Goal: Information Seeking & Learning: Learn about a topic

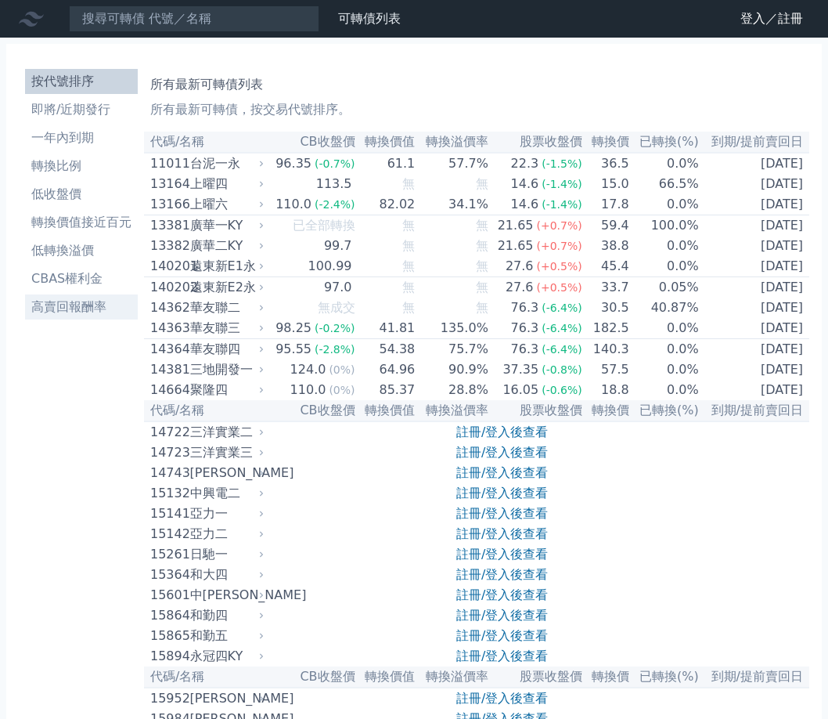
click at [88, 315] on li "高賣回報酬率" at bounding box center [81, 306] width 113 height 19
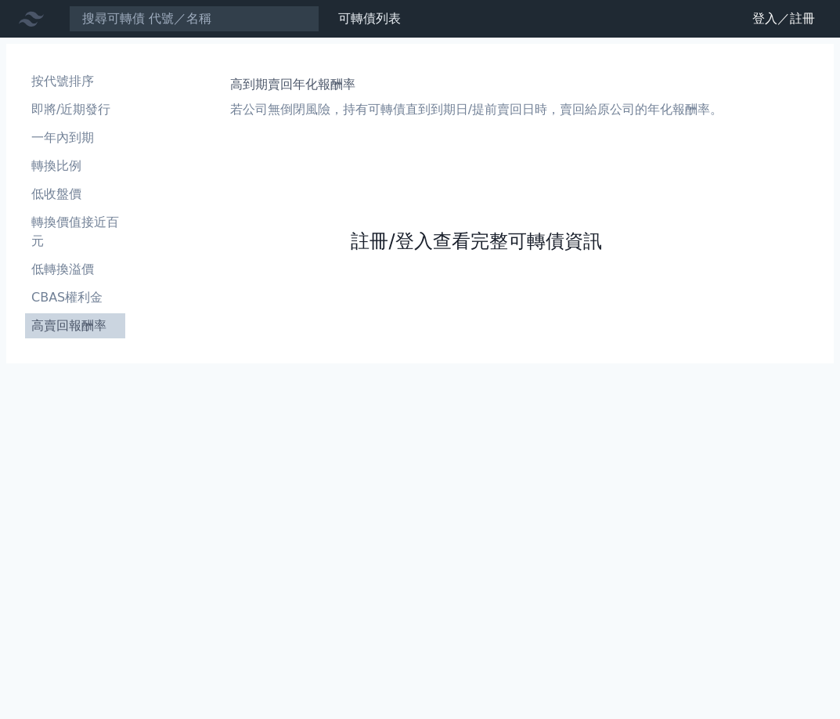
click at [473, 236] on link "註冊/登入查看完整可轉債資訊" at bounding box center [476, 241] width 250 height 25
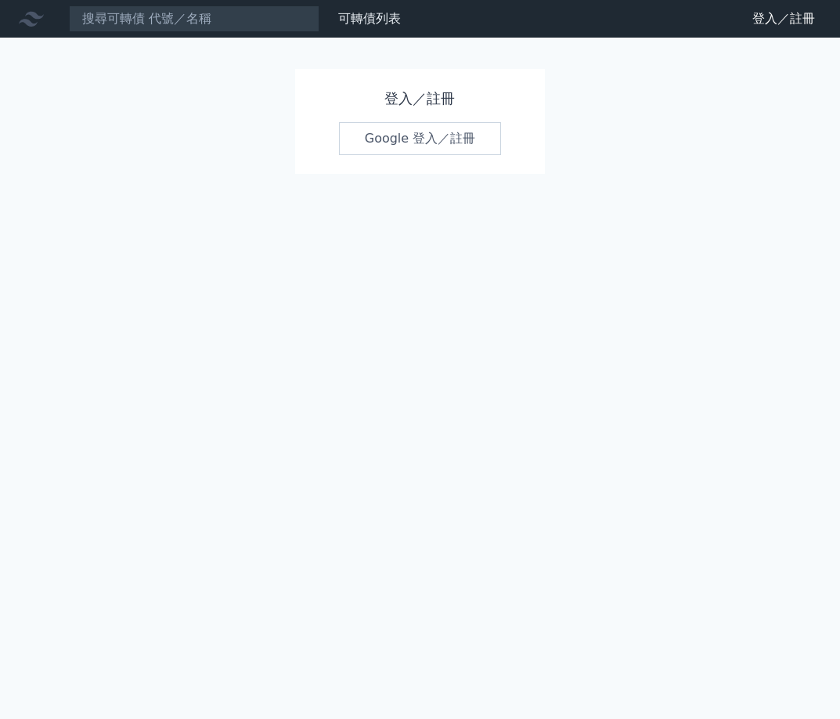
click at [445, 137] on link "Google 登入／註冊" at bounding box center [420, 138] width 163 height 33
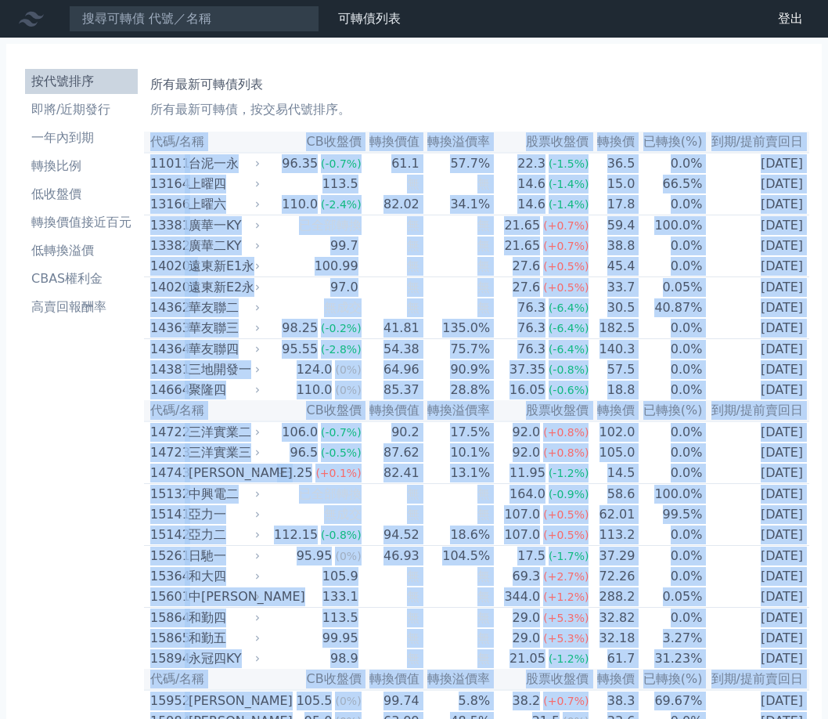
drag, startPoint x: 150, startPoint y: 139, endPoint x: 782, endPoint y: 643, distance: 809.3
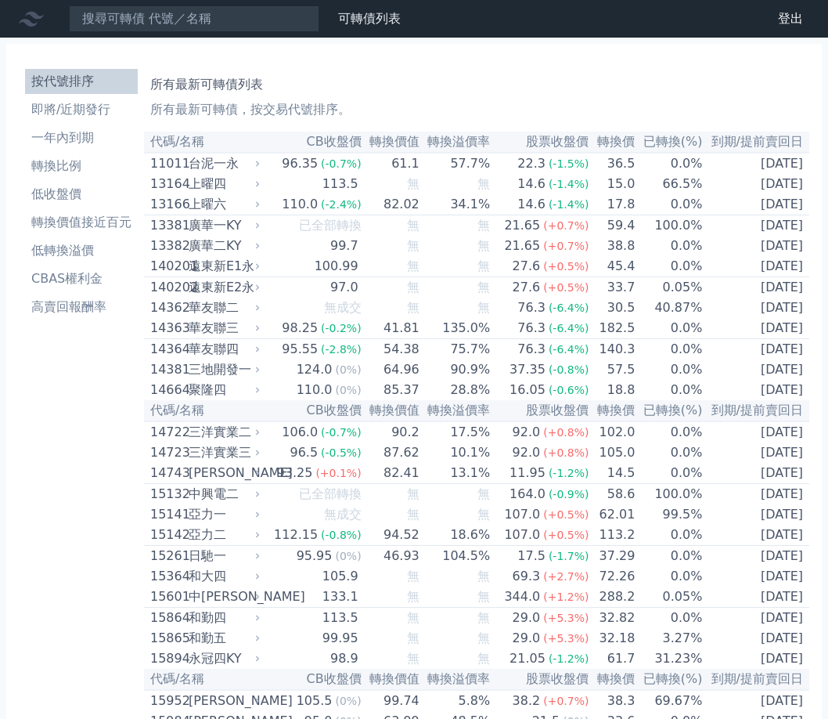
click at [447, 86] on h1 "所有最新可轉債列表" at bounding box center [476, 84] width 653 height 19
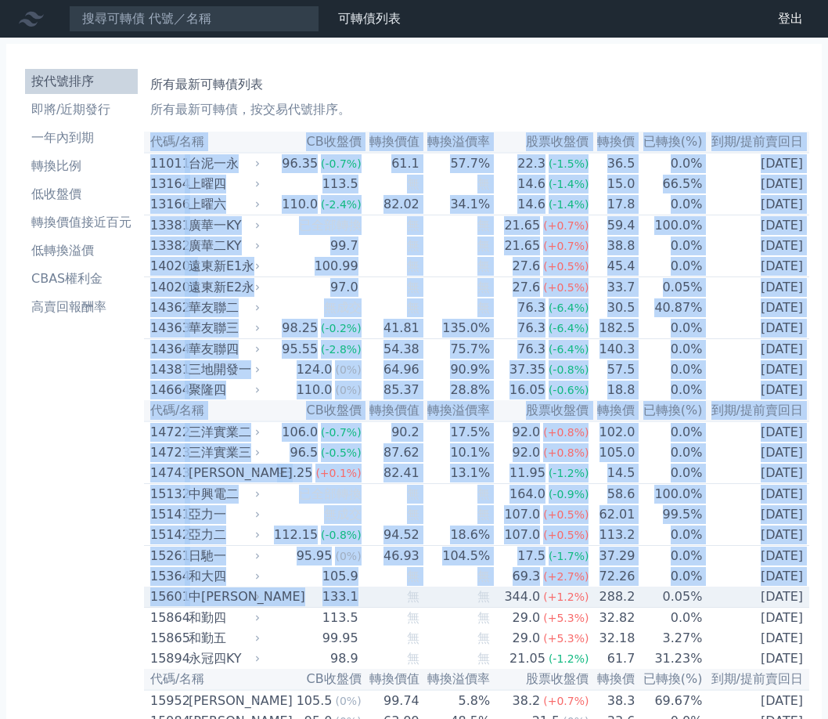
drag, startPoint x: 151, startPoint y: 139, endPoint x: 383, endPoint y: 625, distance: 538.5
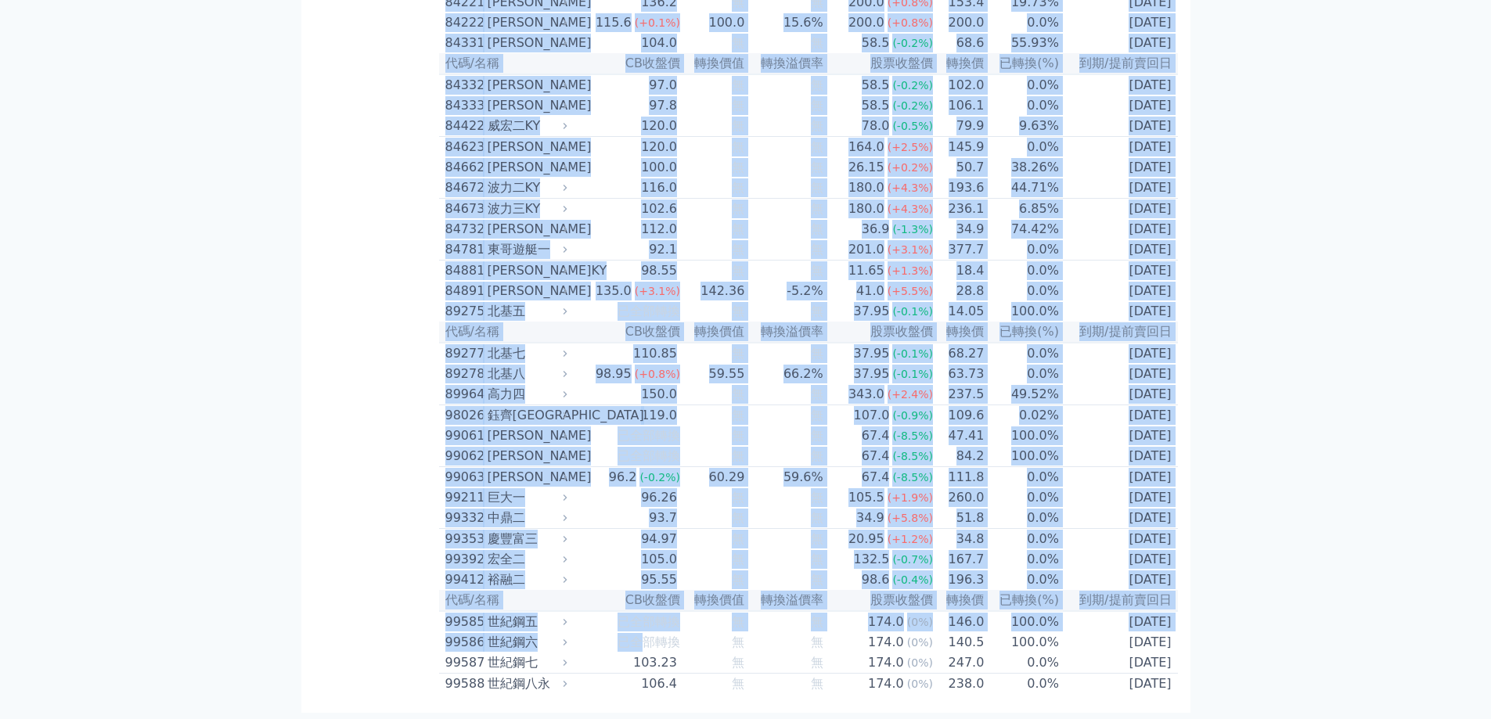
scroll to position [9081, 0]
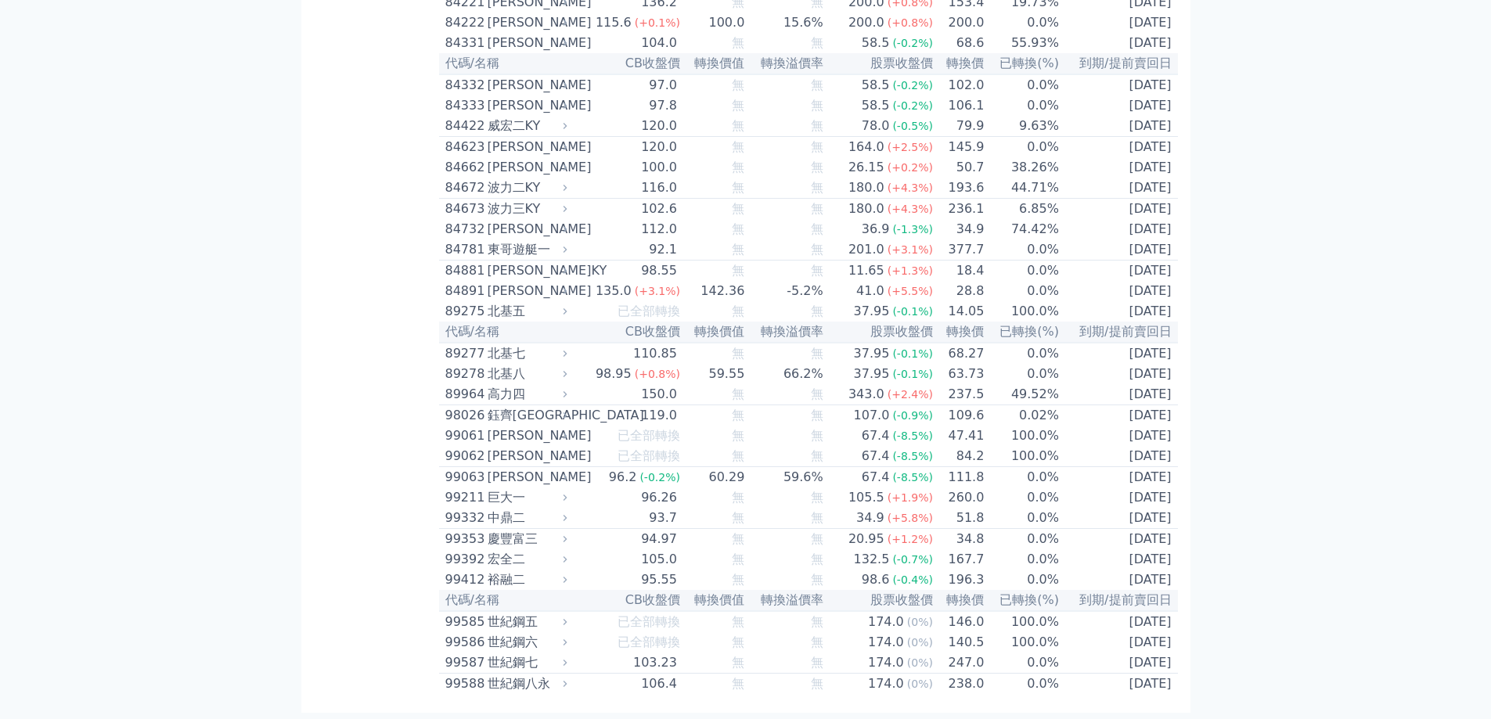
drag, startPoint x: 442, startPoint y: 139, endPoint x: 1208, endPoint y: 683, distance: 939.6
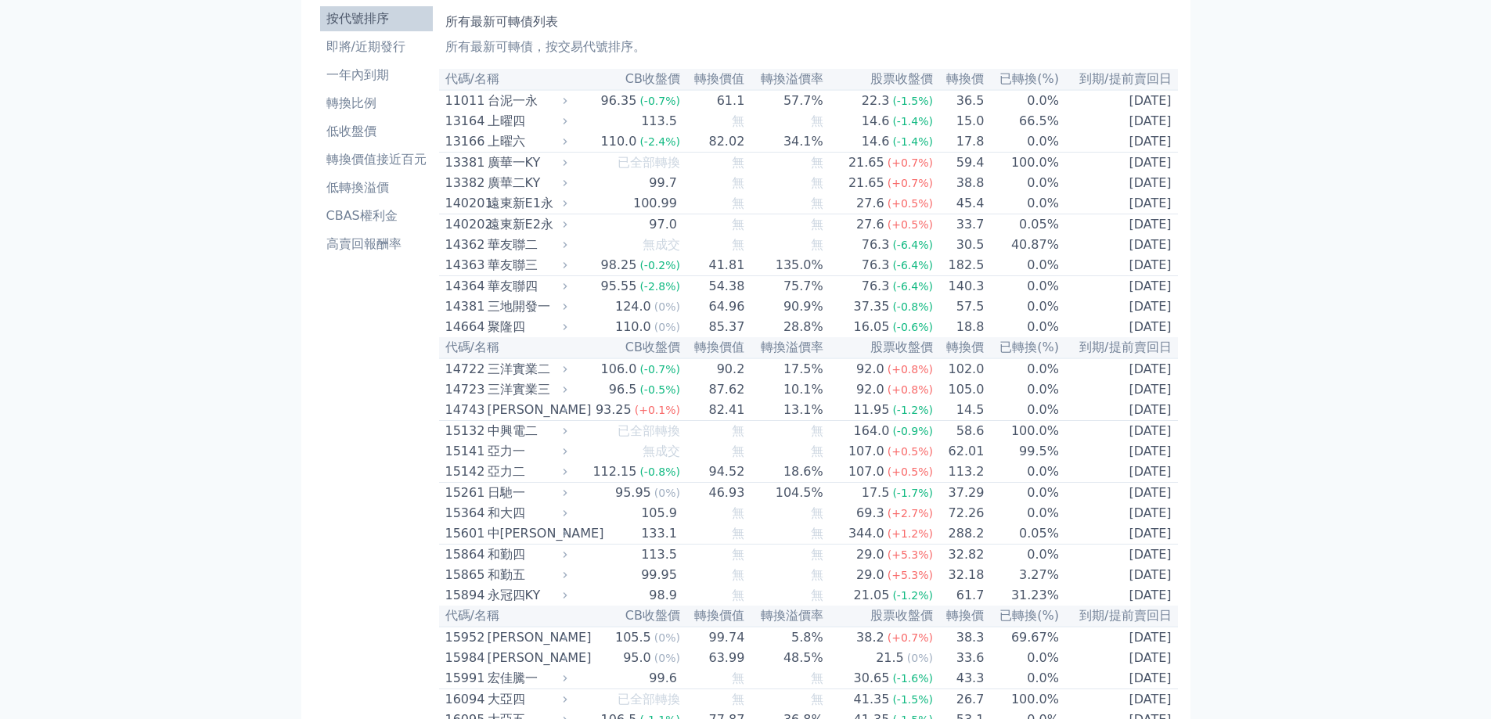
scroll to position [0, 0]
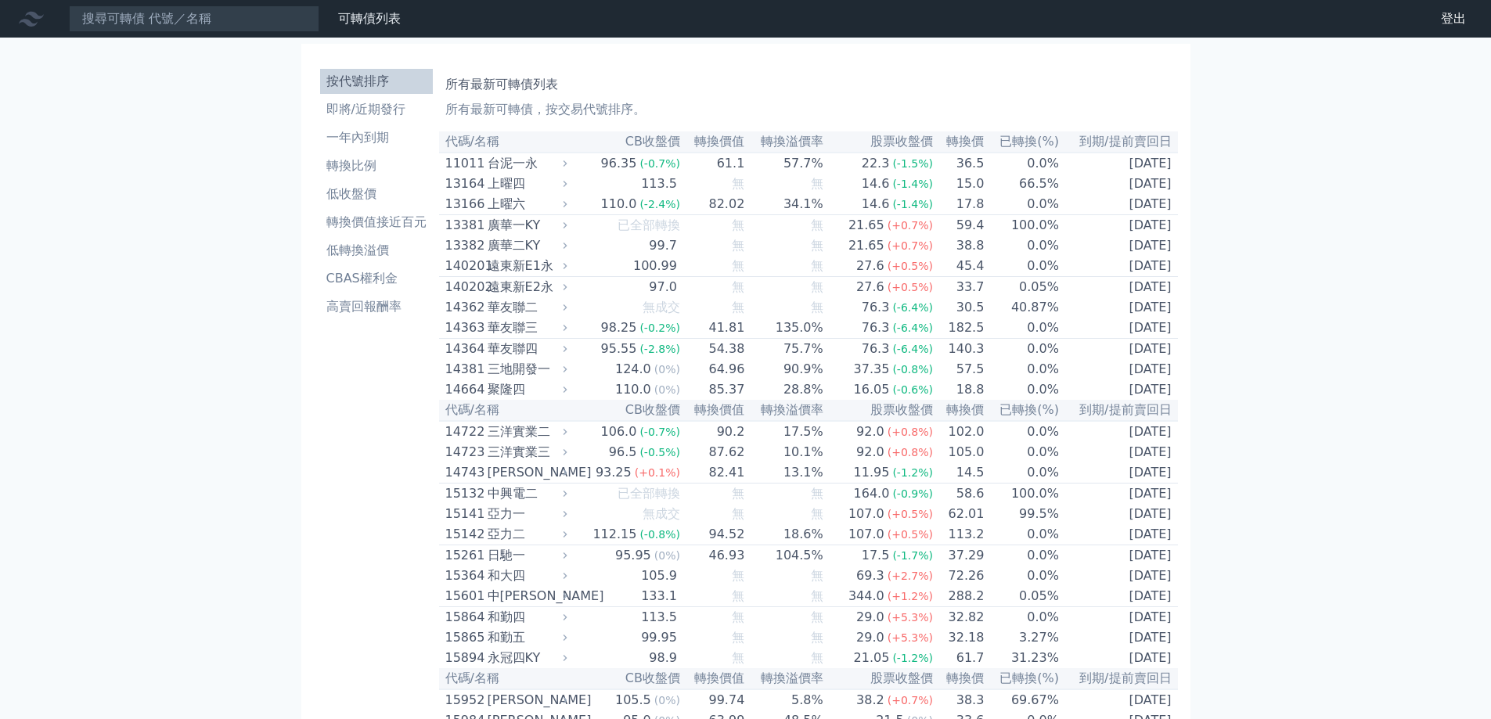
copy table
click at [353, 300] on li "高賣回報酬率" at bounding box center [376, 306] width 113 height 19
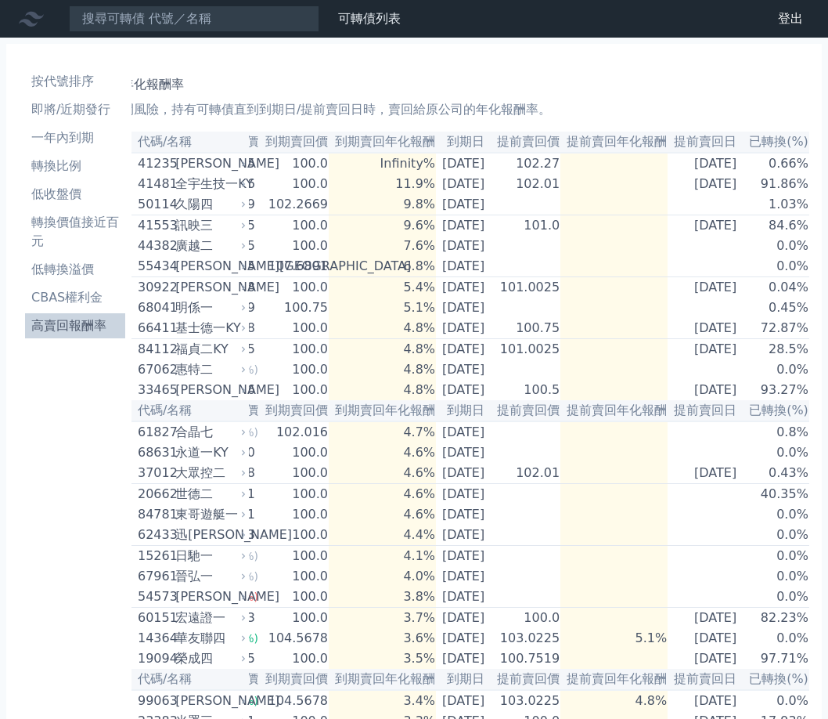
scroll to position [872, 0]
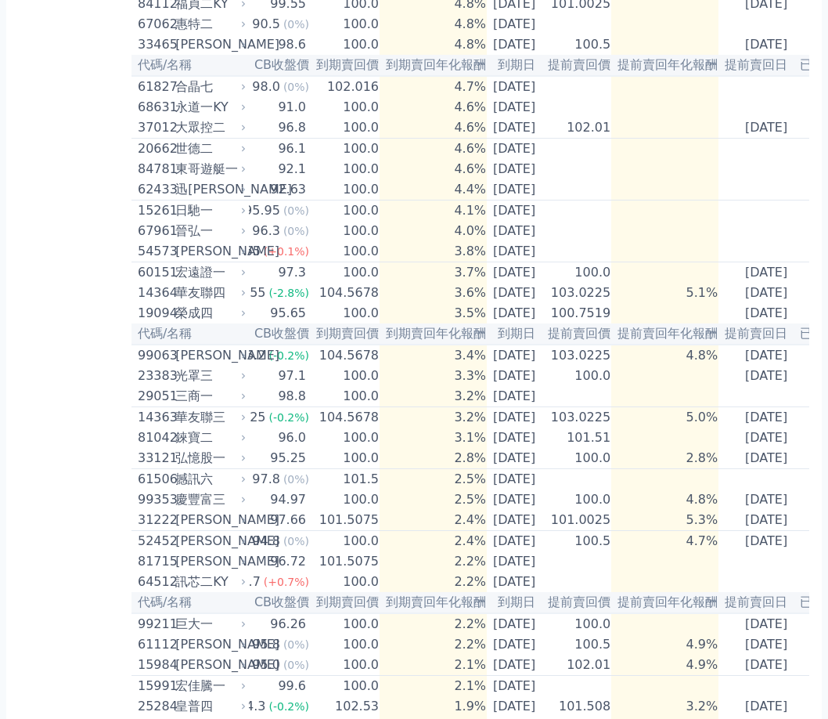
scroll to position [0, 0]
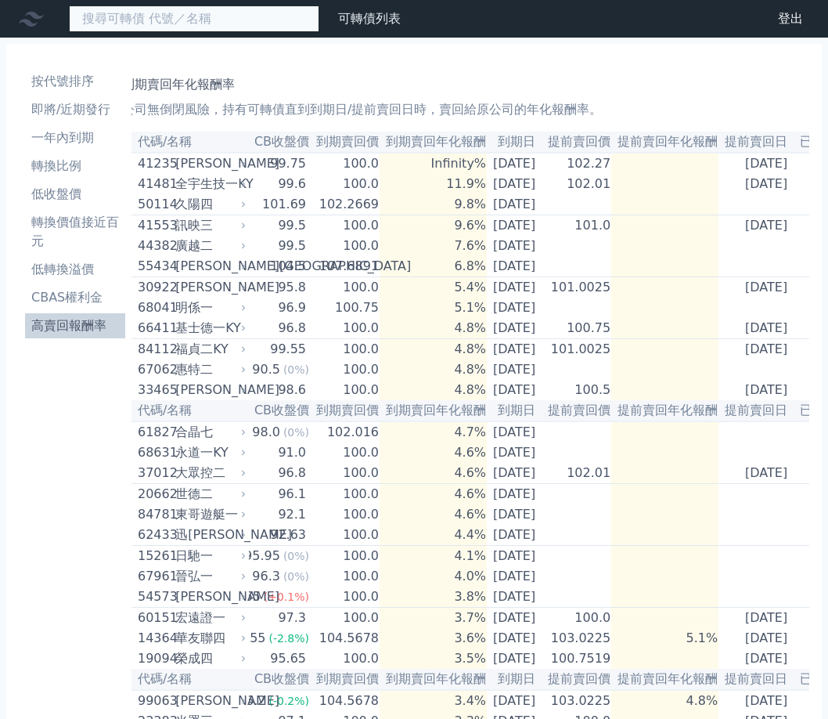
click at [195, 16] on input at bounding box center [194, 18] width 250 height 27
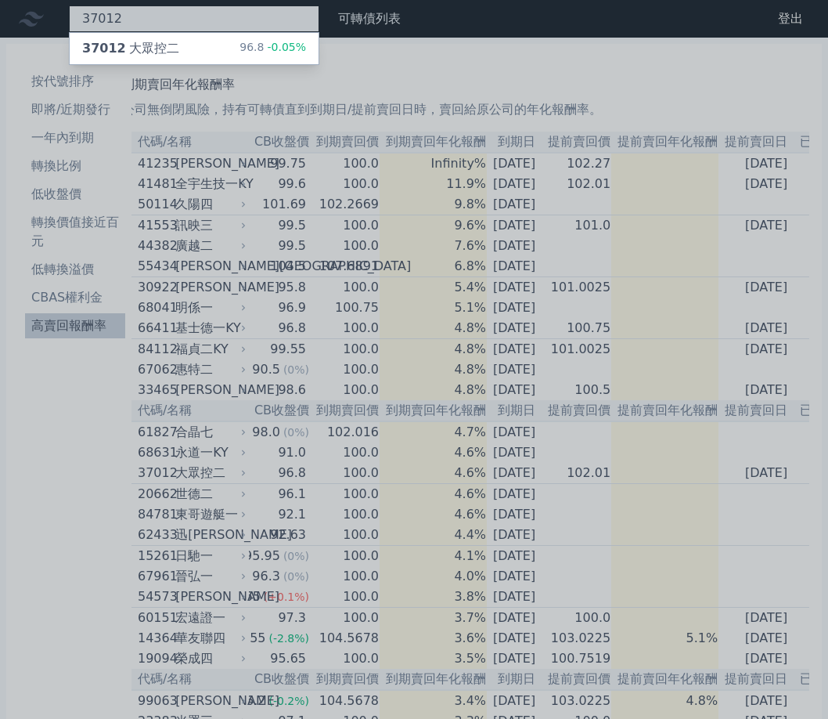
type input "37012"
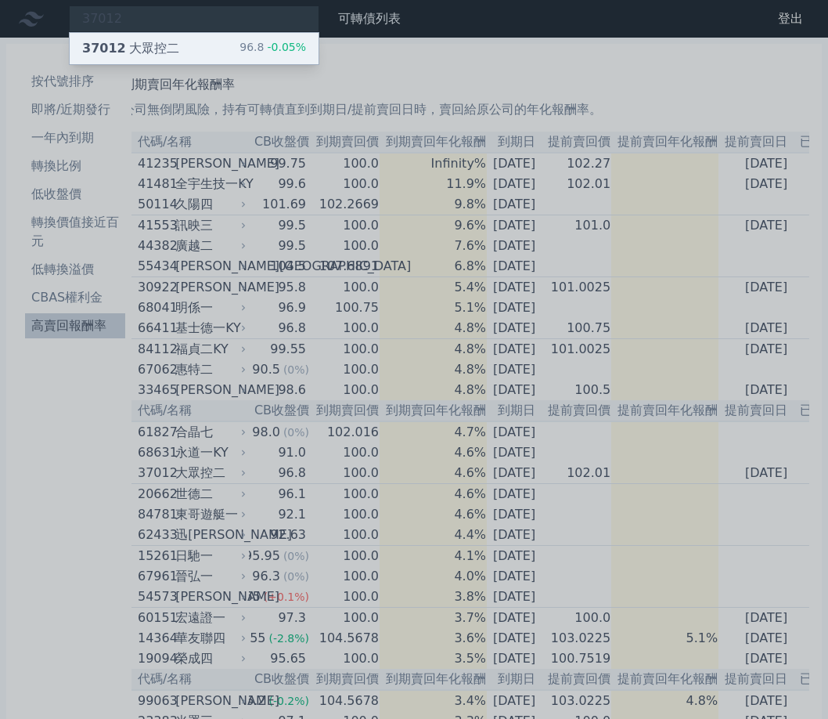
click at [204, 49] on div "37012 大眾控二 96.8 -0.05%" at bounding box center [194, 48] width 249 height 31
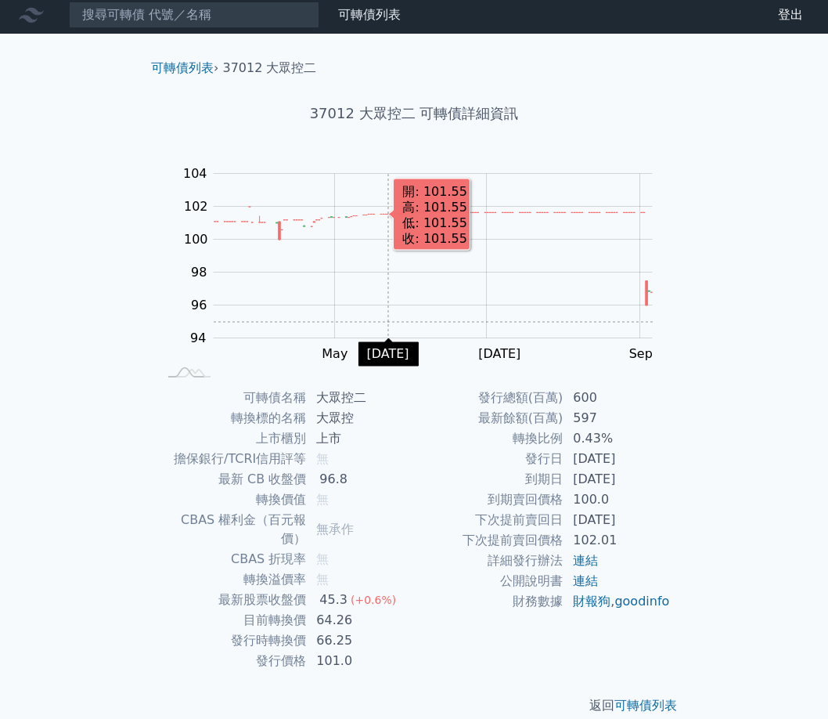
scroll to position [6, 0]
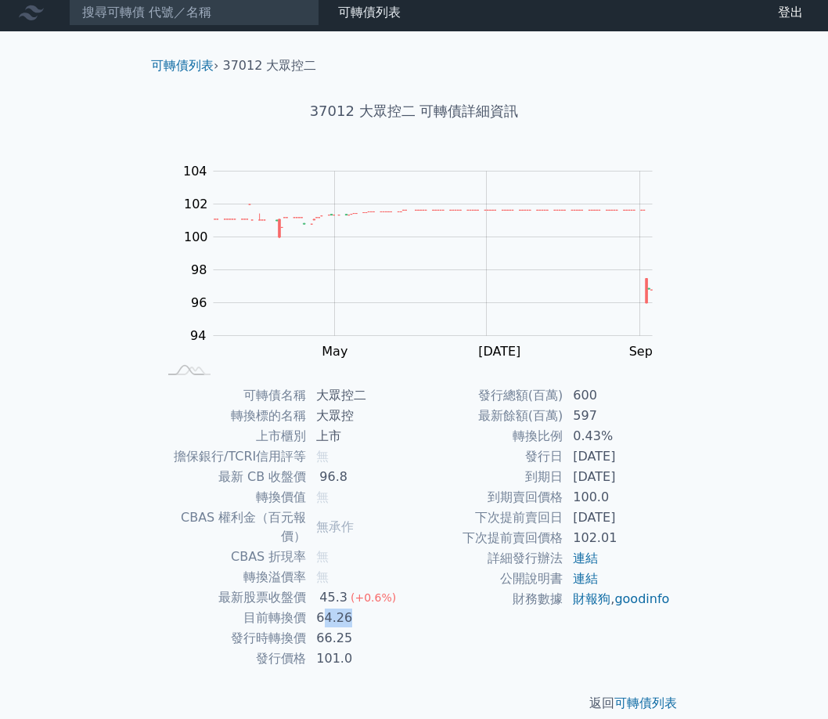
drag, startPoint x: 326, startPoint y: 600, endPoint x: 391, endPoint y: 600, distance: 64.2
click at [391, 607] on td "64.26" at bounding box center [360, 617] width 107 height 20
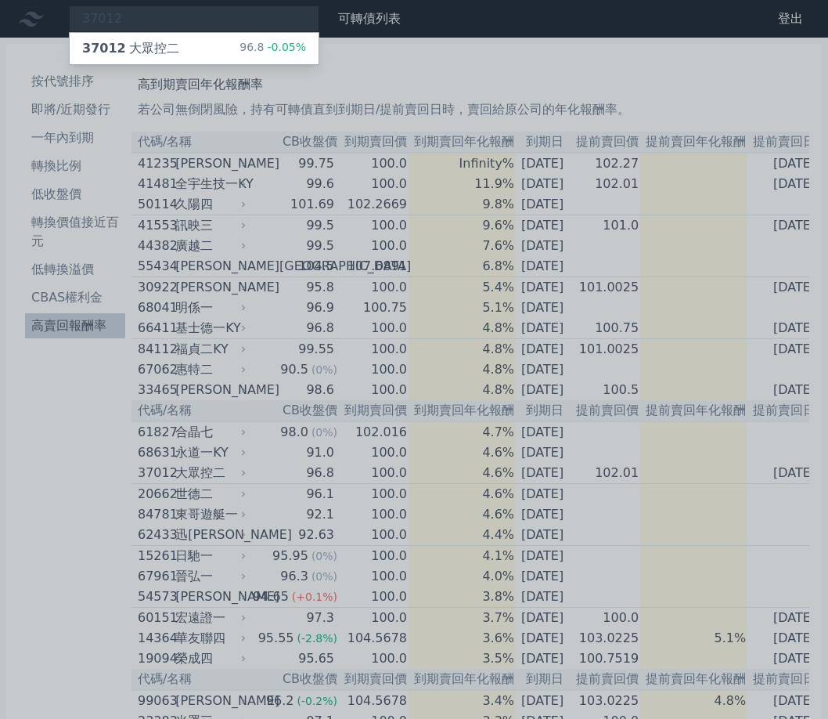
click at [72, 112] on div at bounding box center [414, 359] width 828 height 719
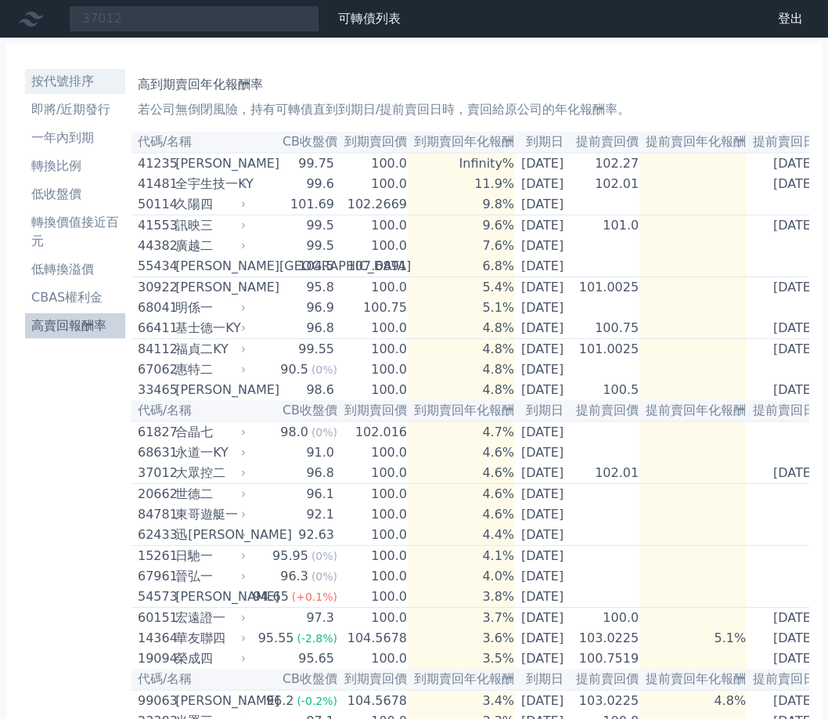
click at [72, 72] on li "按代號排序" at bounding box center [75, 81] width 100 height 19
